Goal: Find specific page/section: Find specific page/section

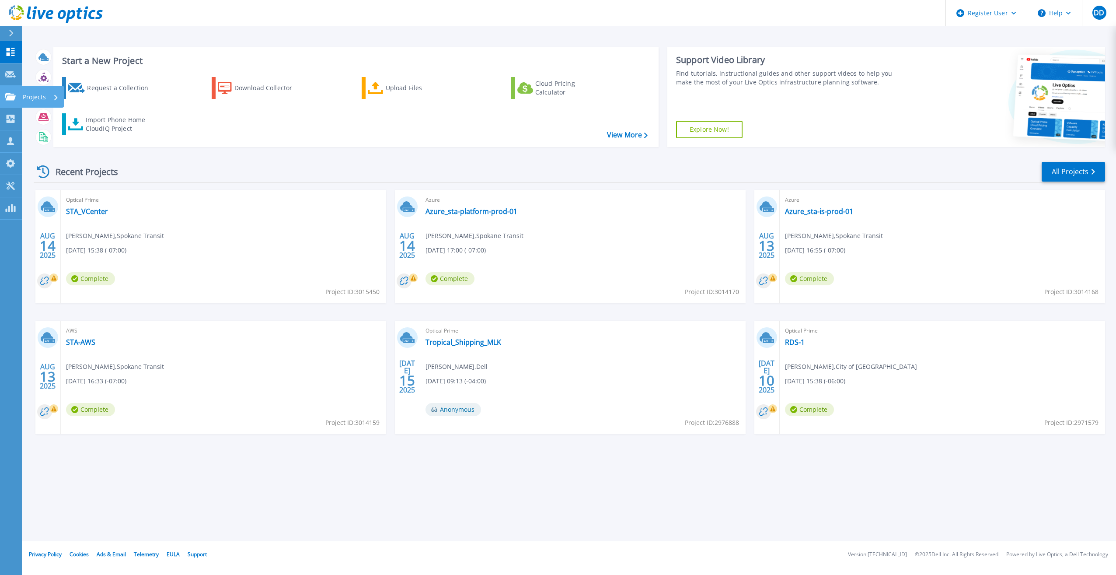
click at [17, 100] on link "Projects Projects" at bounding box center [11, 97] width 22 height 22
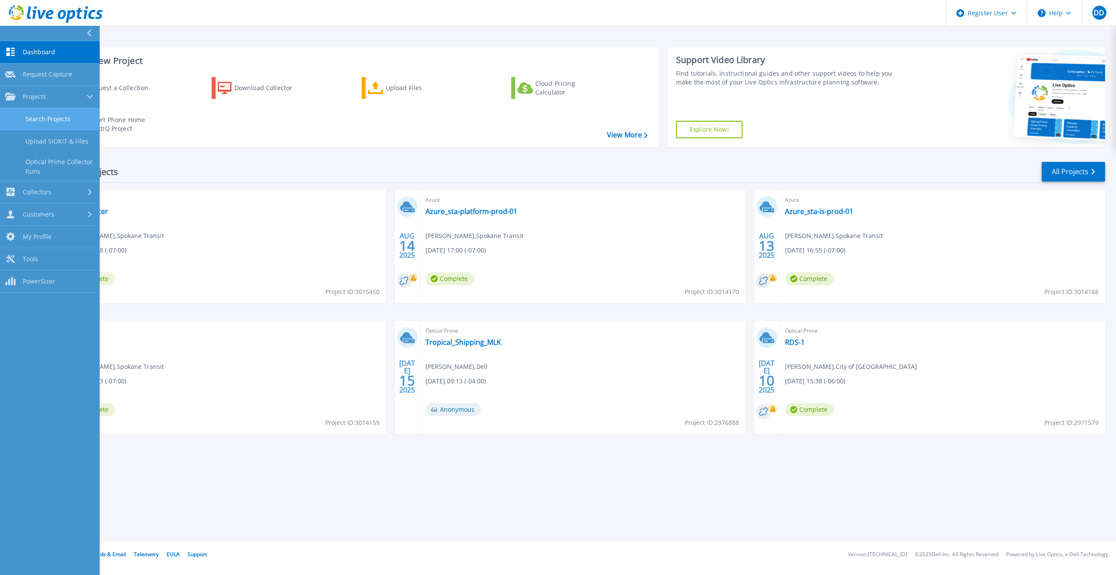
click at [74, 126] on link "Search Projects" at bounding box center [50, 119] width 100 height 22
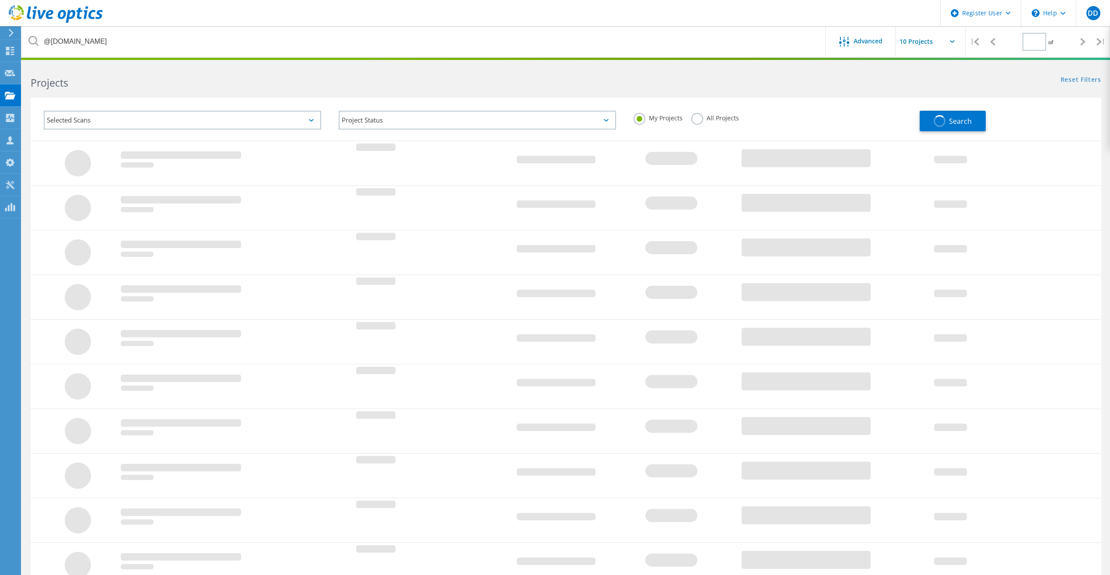
type input "1"
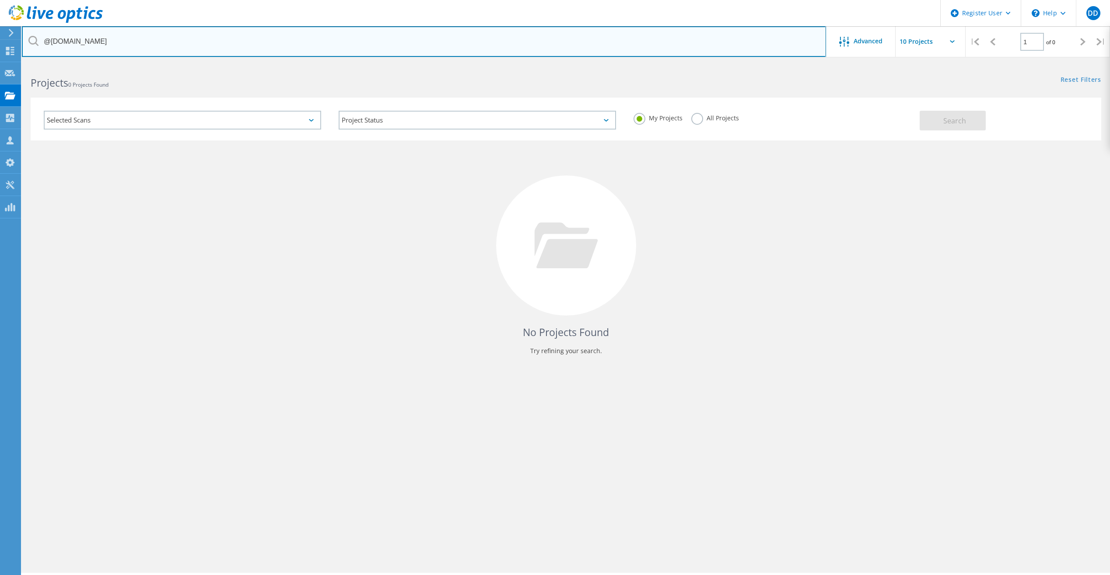
drag, startPoint x: 112, startPoint y: 40, endPoint x: 29, endPoint y: 35, distance: 83.3
click at [29, 35] on input "@gfps.k12.mt.us" at bounding box center [424, 41] width 804 height 31
paste input "text"
drag, startPoint x: 95, startPoint y: 43, endPoint x: 33, endPoint y: 35, distance: 62.2
click at [33, 35] on input "@gfps.k12.mt.us" at bounding box center [424, 41] width 804 height 31
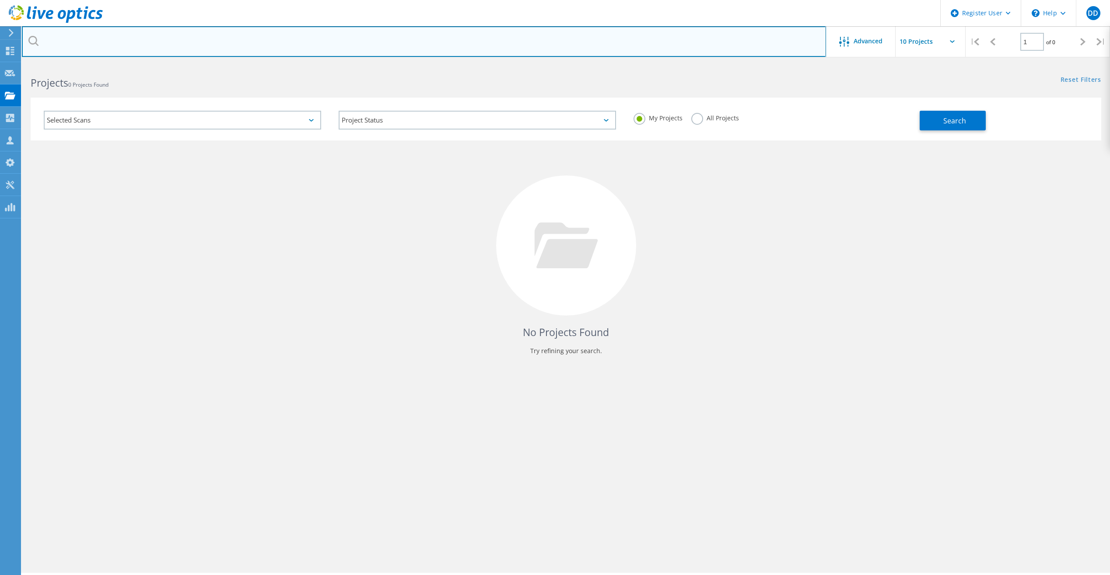
click at [98, 42] on input "text" at bounding box center [424, 41] width 804 height 31
paste input "2867193"
type input "2867193"
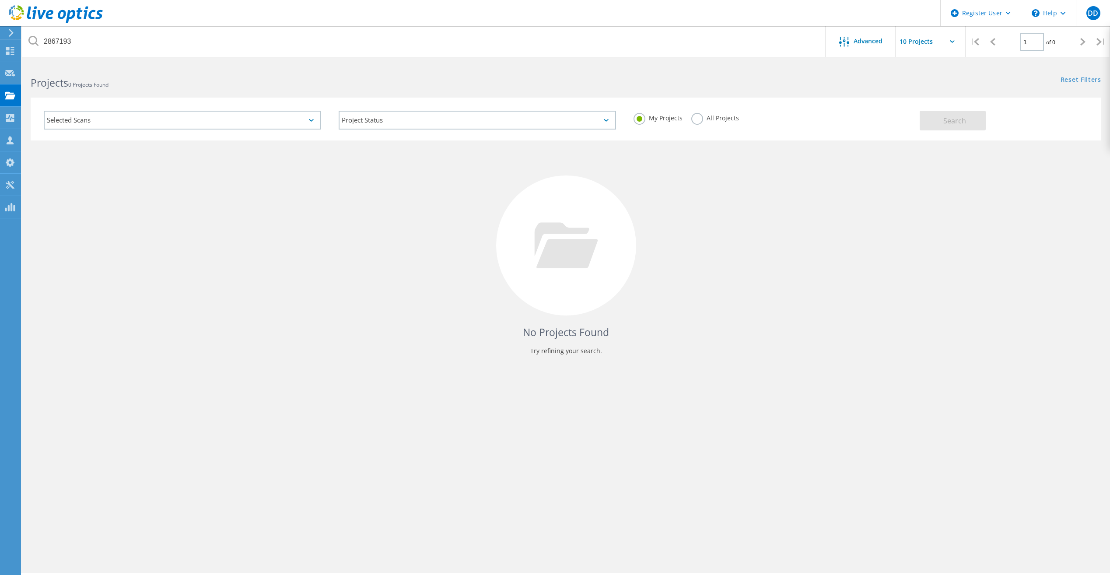
click at [701, 115] on label "All Projects" at bounding box center [715, 117] width 48 height 8
click at [0, 0] on input "All Projects" at bounding box center [0, 0] width 0 height 0
click at [959, 122] on span "Search" at bounding box center [954, 121] width 23 height 10
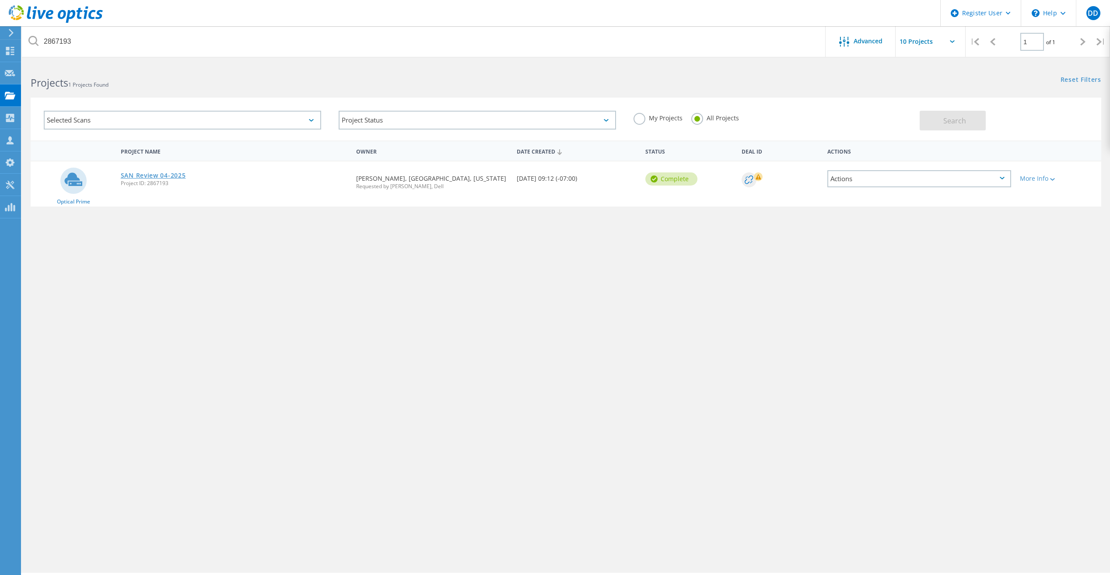
click at [167, 173] on link "SAN Review 04-2025" at bounding box center [153, 175] width 65 height 6
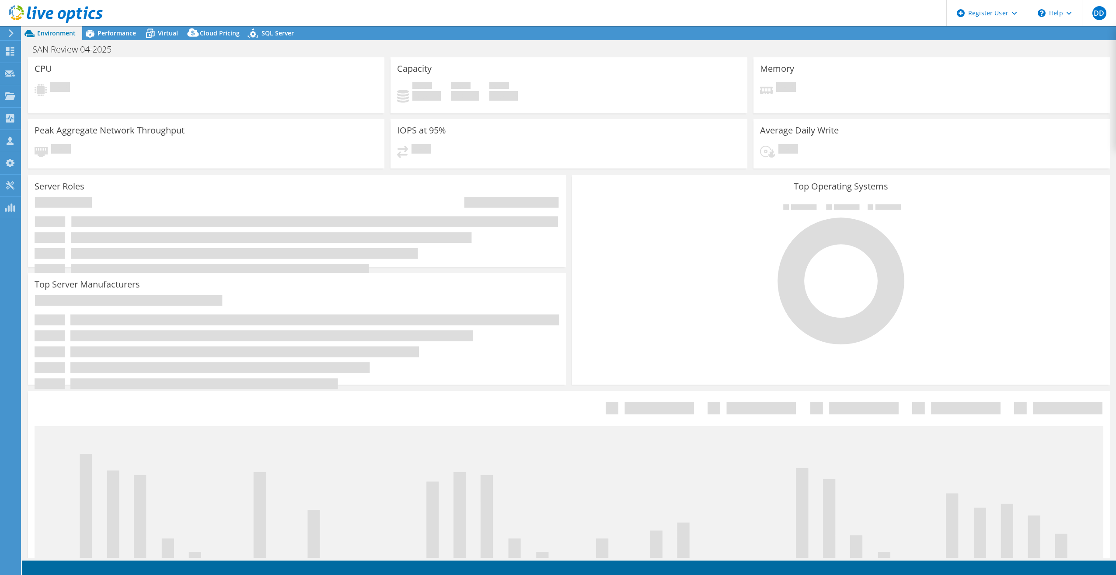
select select "USD"
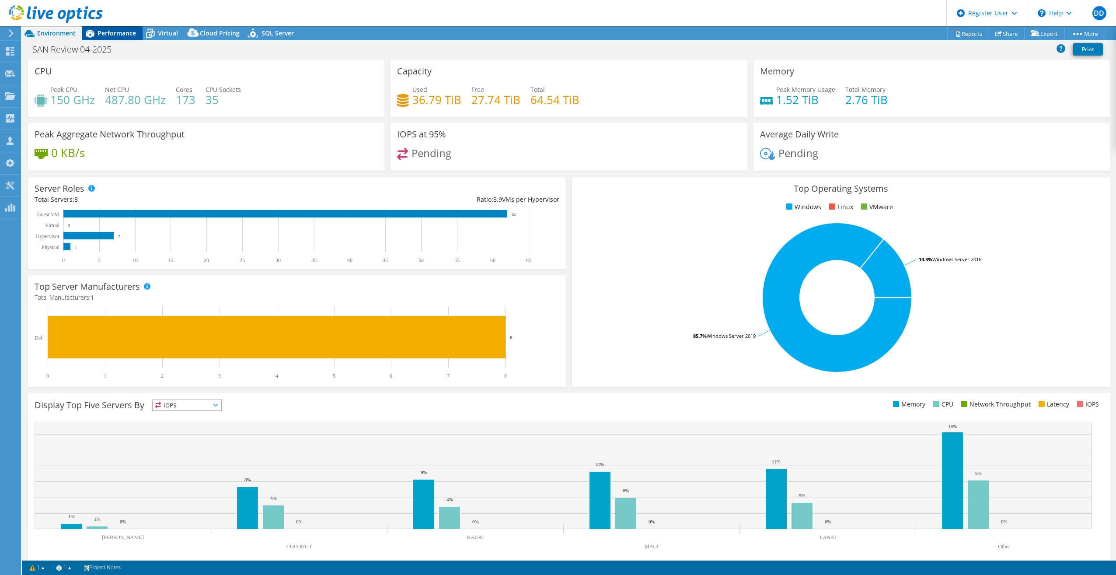
click at [125, 35] on span "Performance" at bounding box center [117, 33] width 38 height 8
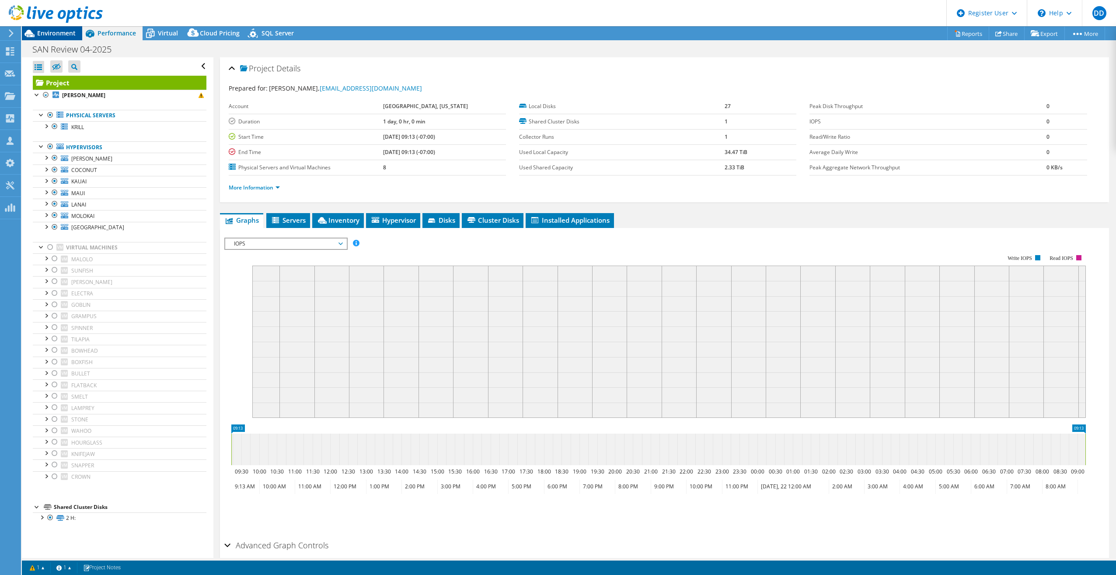
click at [68, 32] on span "Environment" at bounding box center [56, 33] width 38 height 8
